Goal: Transaction & Acquisition: Purchase product/service

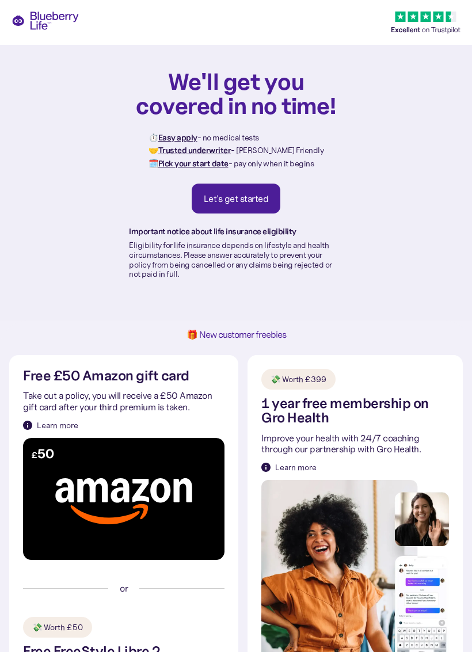
click at [241, 193] on div "Let's get started" at bounding box center [236, 199] width 65 height 12
